Goal: Use online tool/utility: Utilize a website feature to perform a specific function

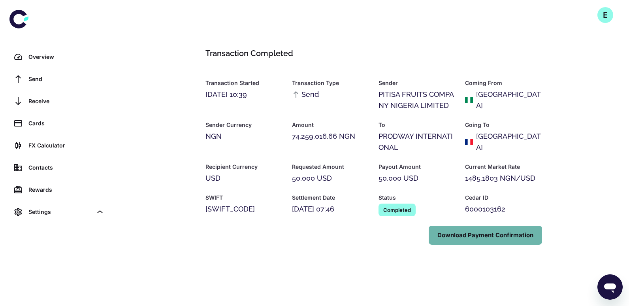
click at [486, 237] on button "Download Payment Confirmation" at bounding box center [485, 235] width 113 height 19
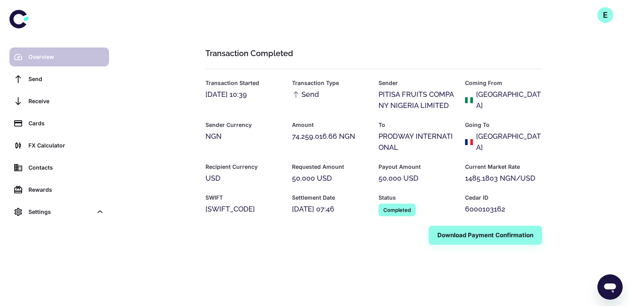
click at [58, 56] on div "Overview" at bounding box center [66, 57] width 76 height 9
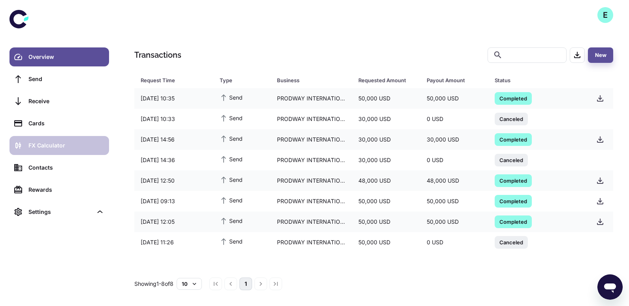
click at [57, 146] on div "FX Calculator" at bounding box center [66, 145] width 76 height 9
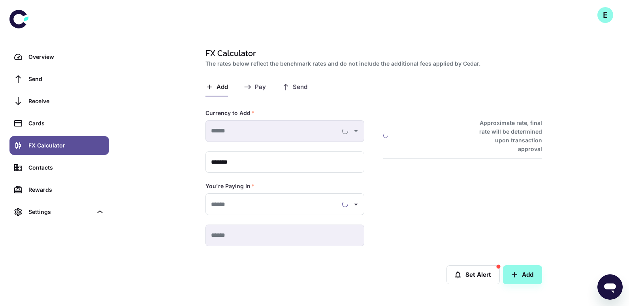
type input "**********"
